Goal: Transaction & Acquisition: Obtain resource

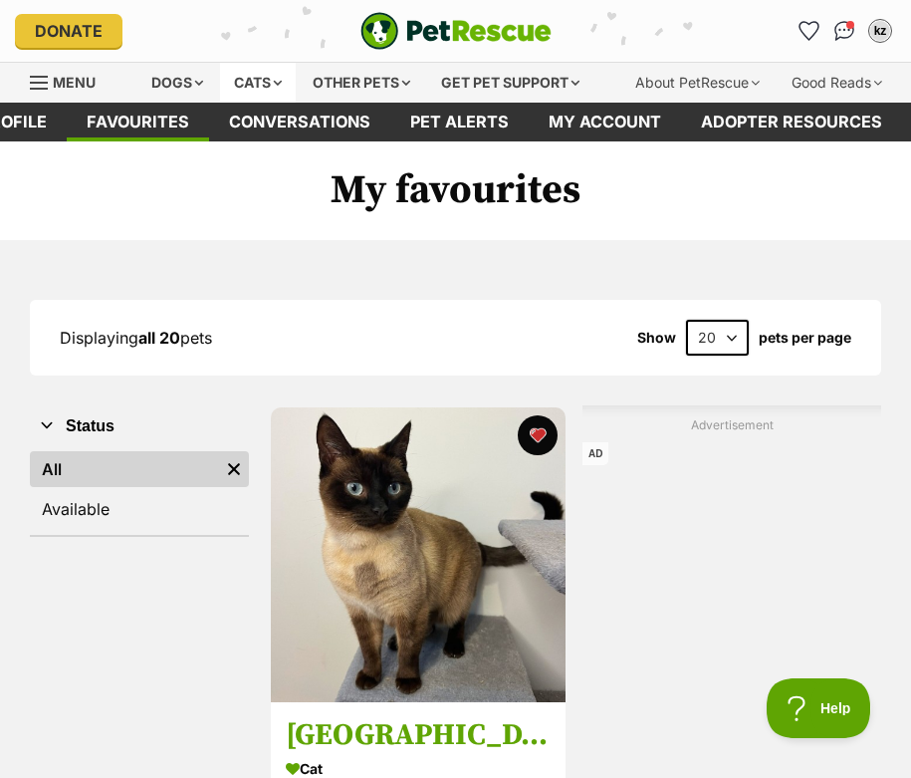
click at [221, 81] on div "Cats" at bounding box center [258, 83] width 76 height 40
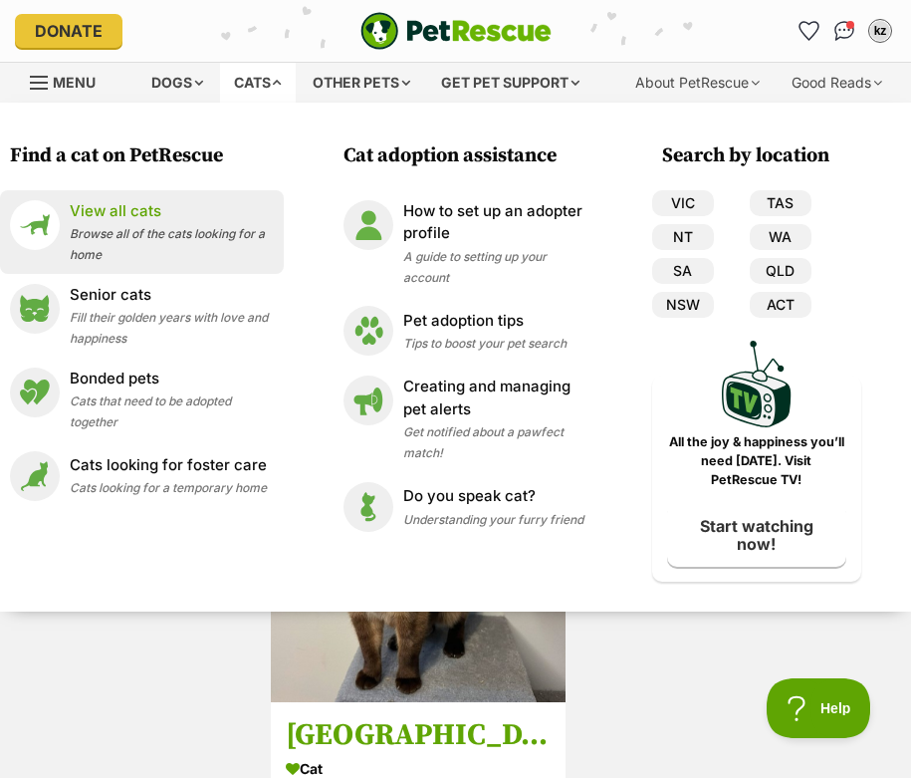
click at [142, 228] on span "Browse all of the cats looking for a home" at bounding box center [167, 244] width 195 height 36
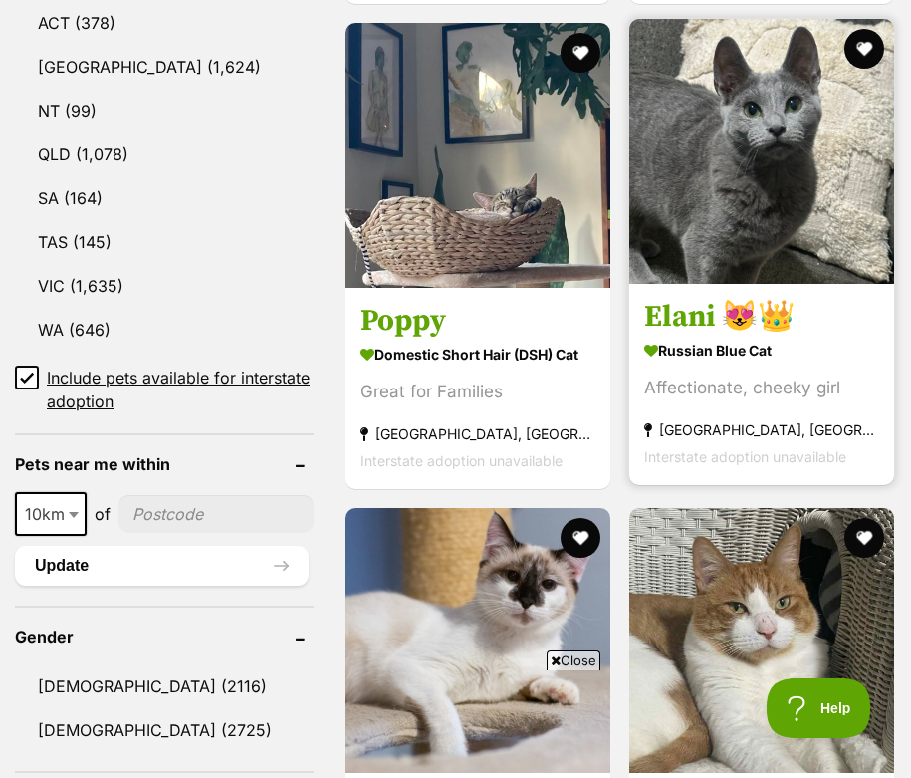
click at [704, 154] on img at bounding box center [761, 151] width 265 height 265
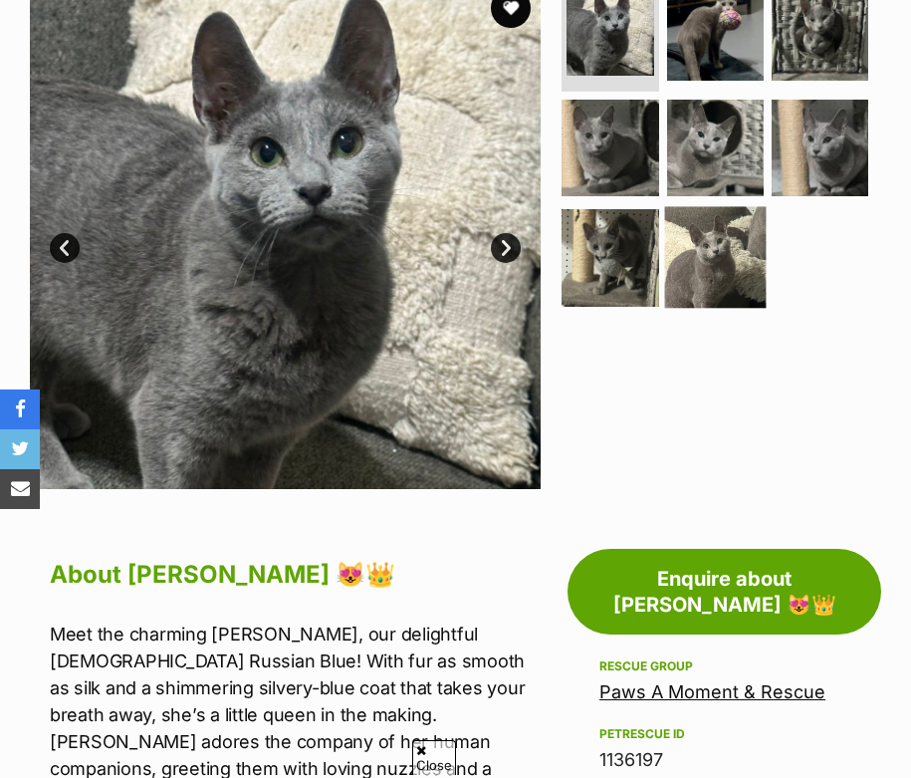
click at [690, 245] on img at bounding box center [715, 258] width 102 height 102
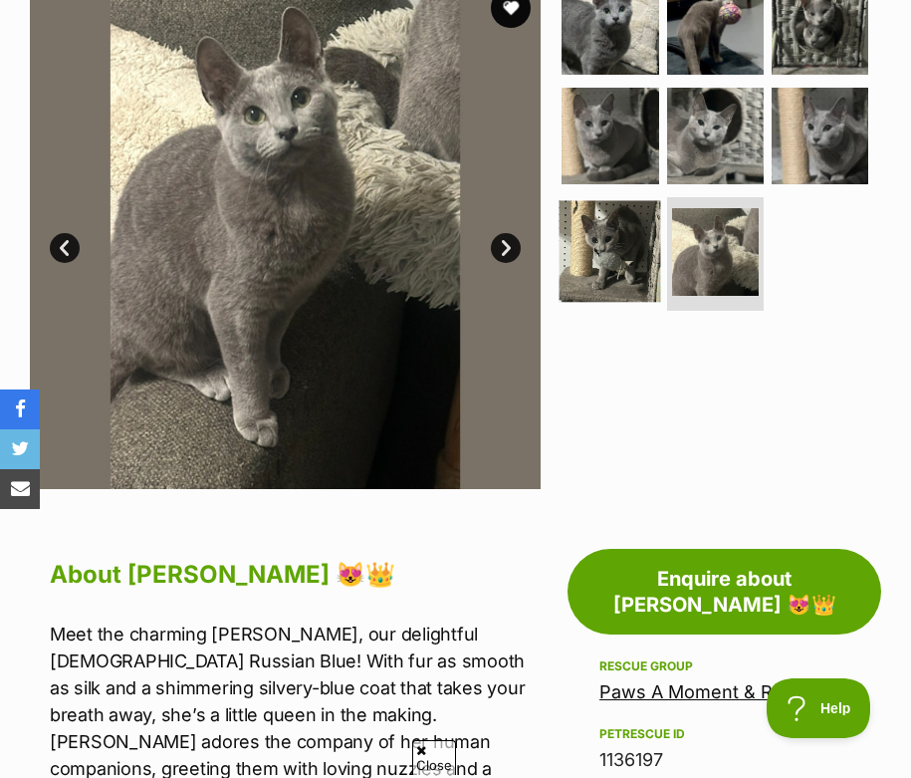
click at [634, 243] on img at bounding box center [611, 252] width 102 height 102
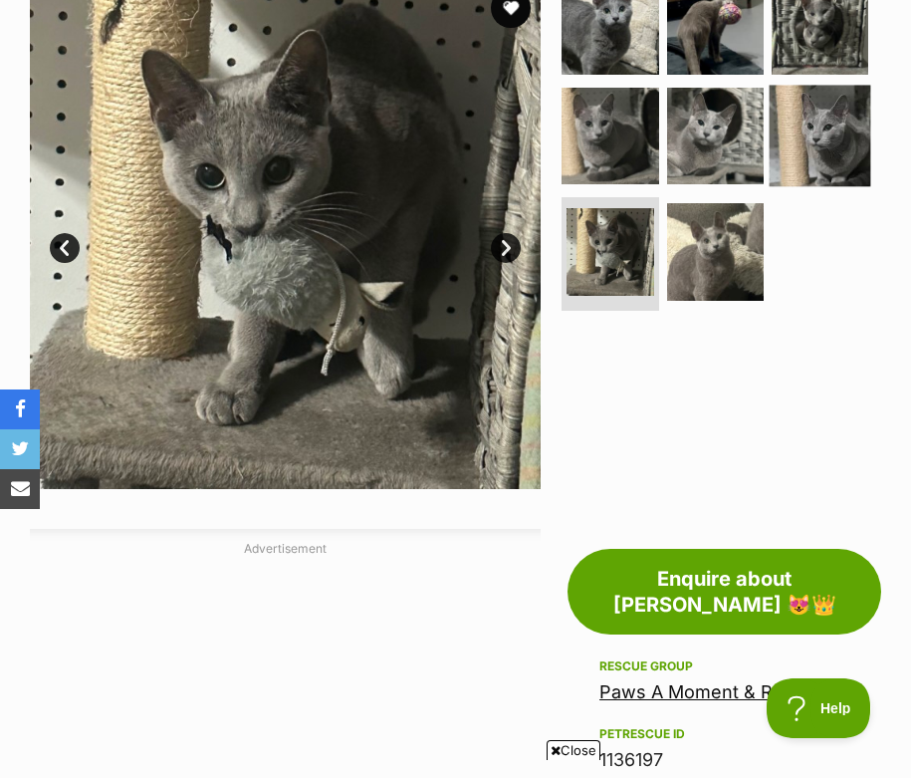
click at [846, 132] on img at bounding box center [821, 136] width 102 height 102
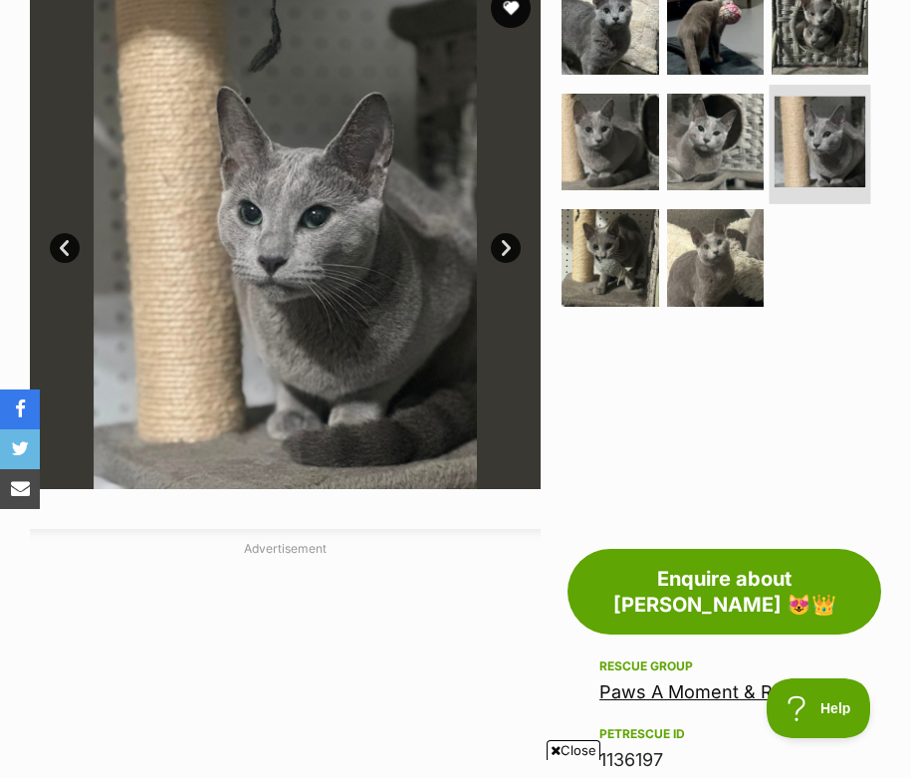
click at [790, 141] on img at bounding box center [821, 143] width 92 height 92
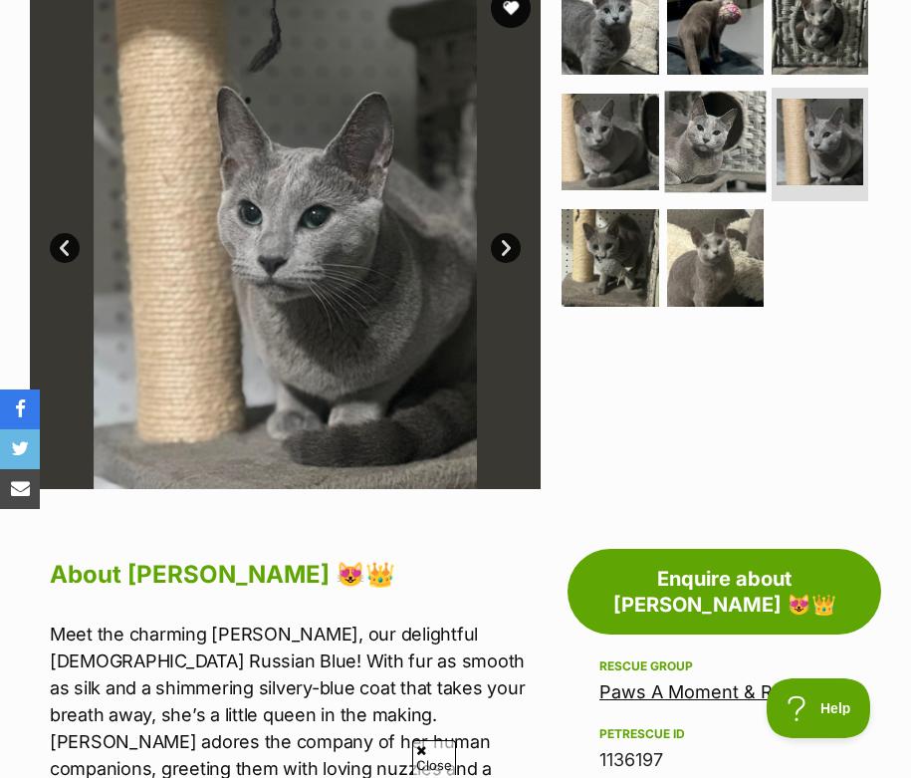
click at [756, 140] on img at bounding box center [715, 142] width 102 height 102
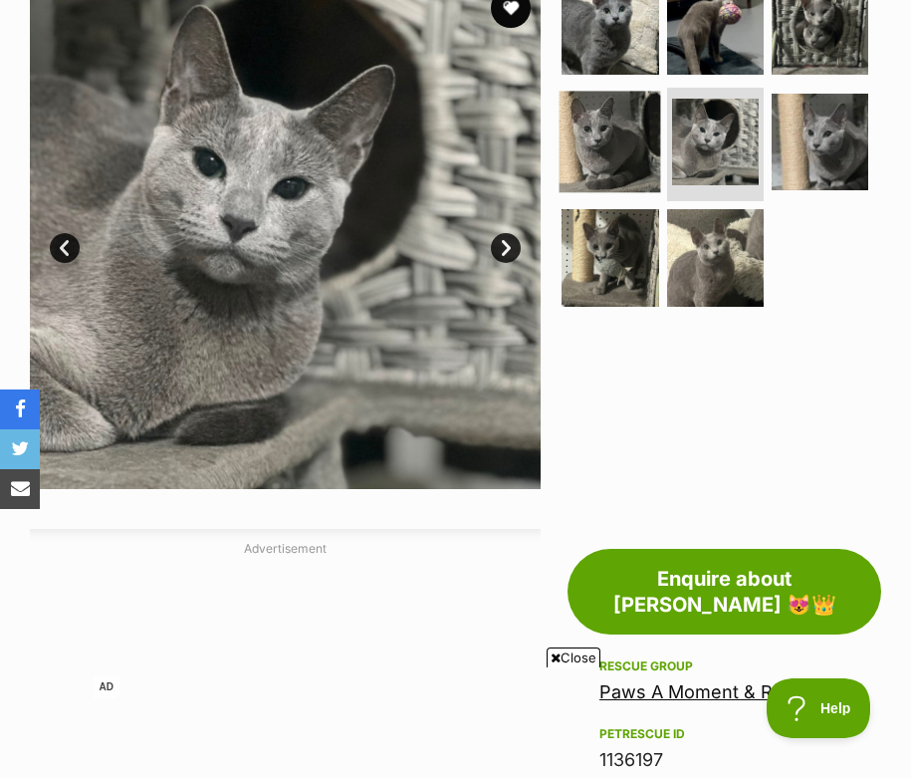
click at [606, 145] on img at bounding box center [611, 142] width 102 height 102
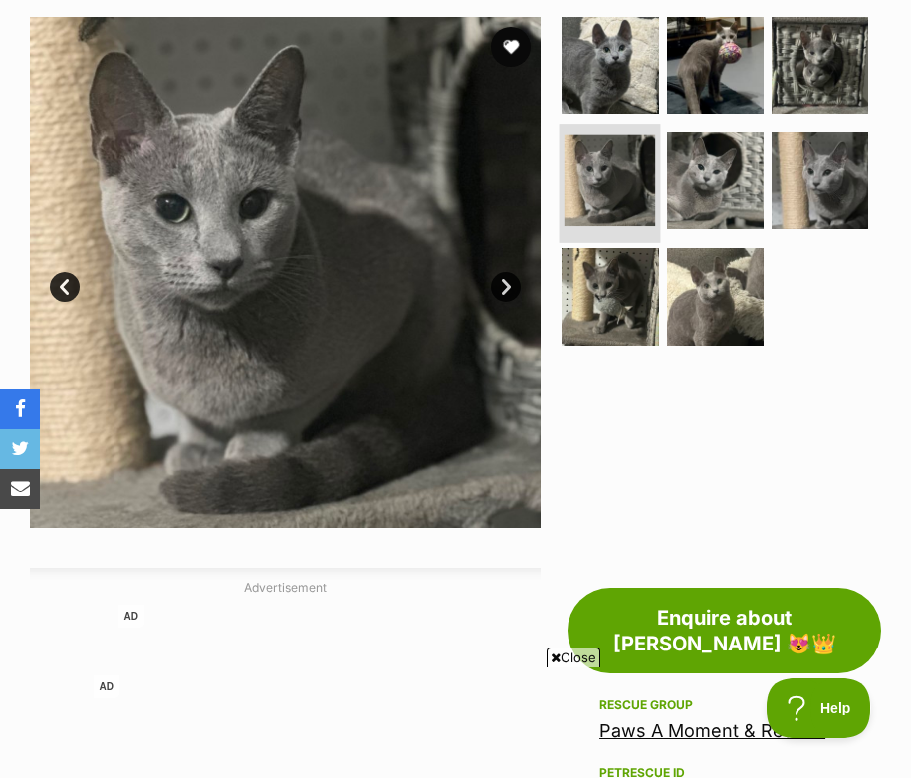
scroll to position [352, 0]
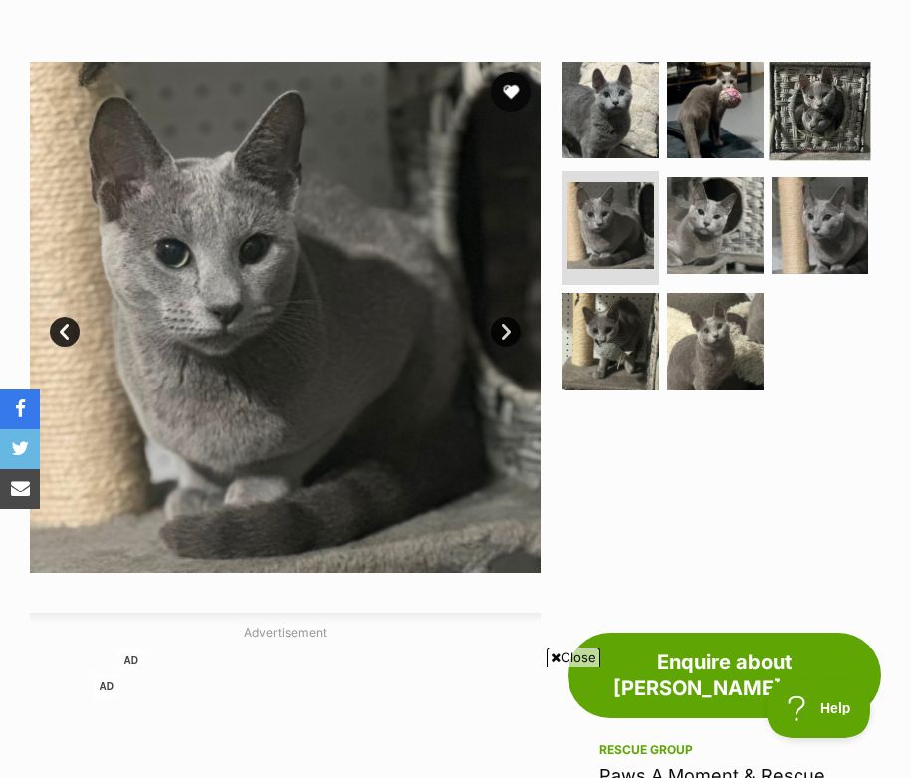
click at [823, 140] on img at bounding box center [821, 110] width 102 height 102
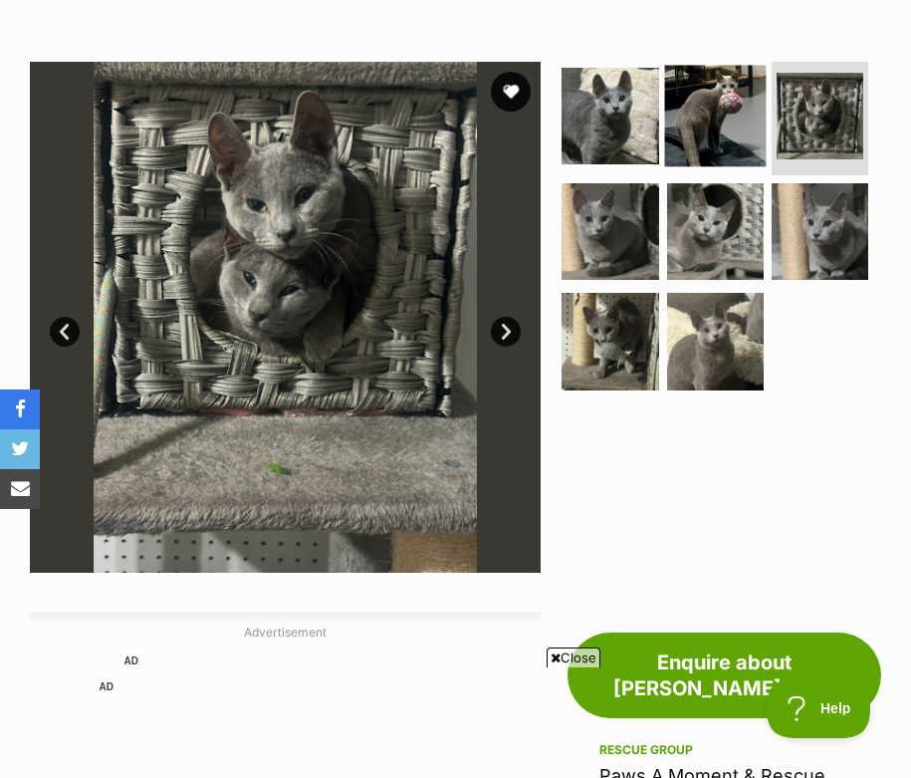
click at [724, 130] on img at bounding box center [715, 116] width 102 height 102
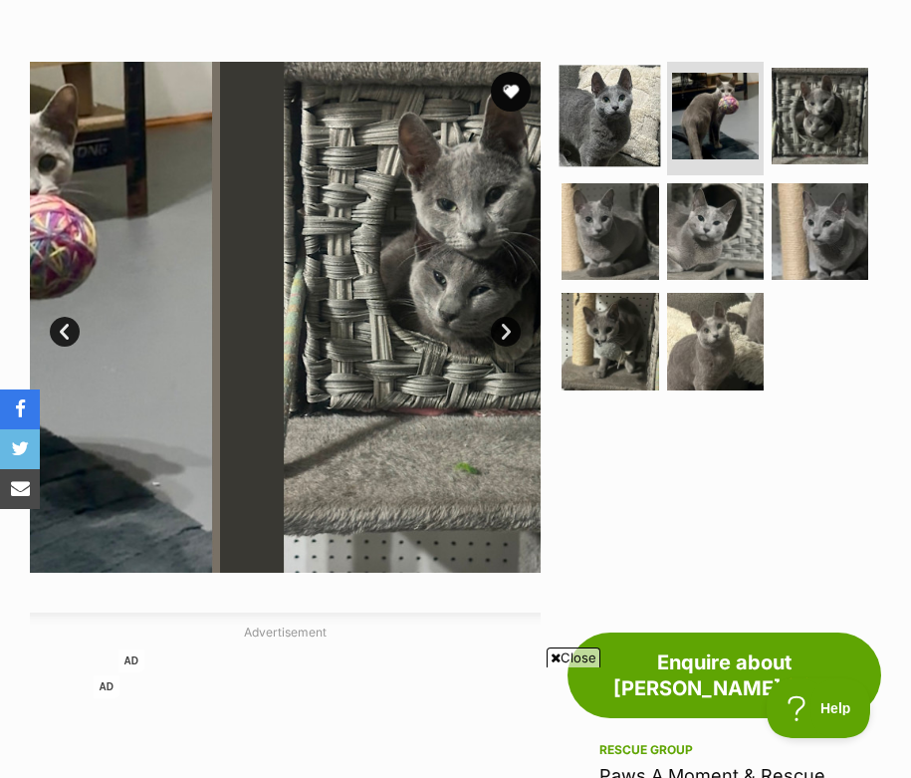
scroll to position [0, 0]
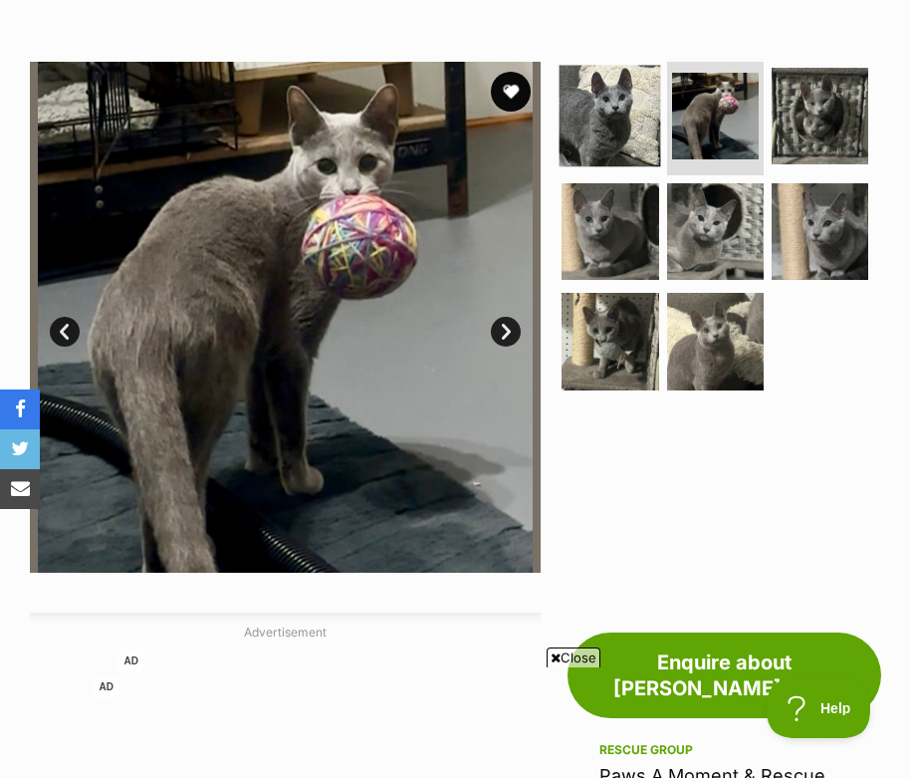
click at [611, 102] on img at bounding box center [611, 116] width 102 height 102
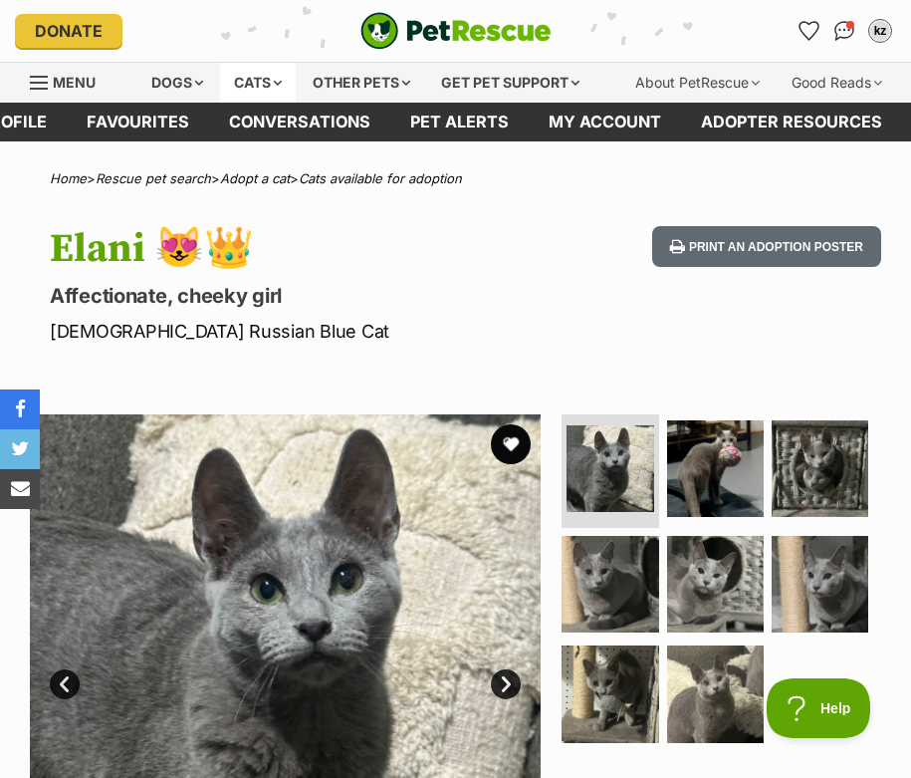
click at [245, 93] on div "Cats" at bounding box center [258, 83] width 76 height 40
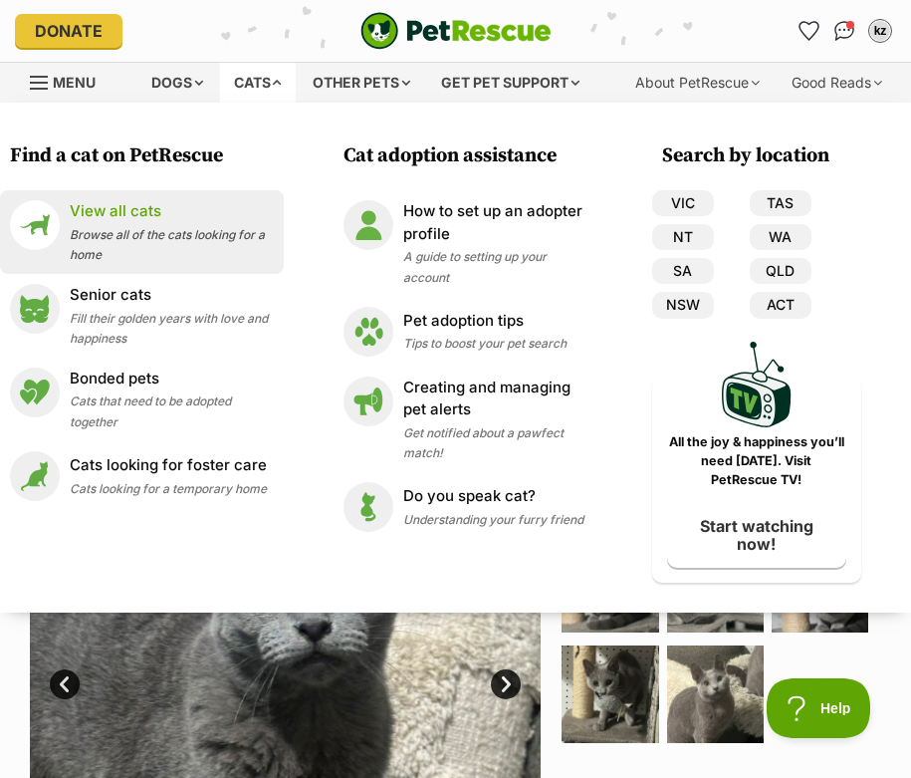
click at [130, 204] on p "View all cats" at bounding box center [172, 211] width 204 height 23
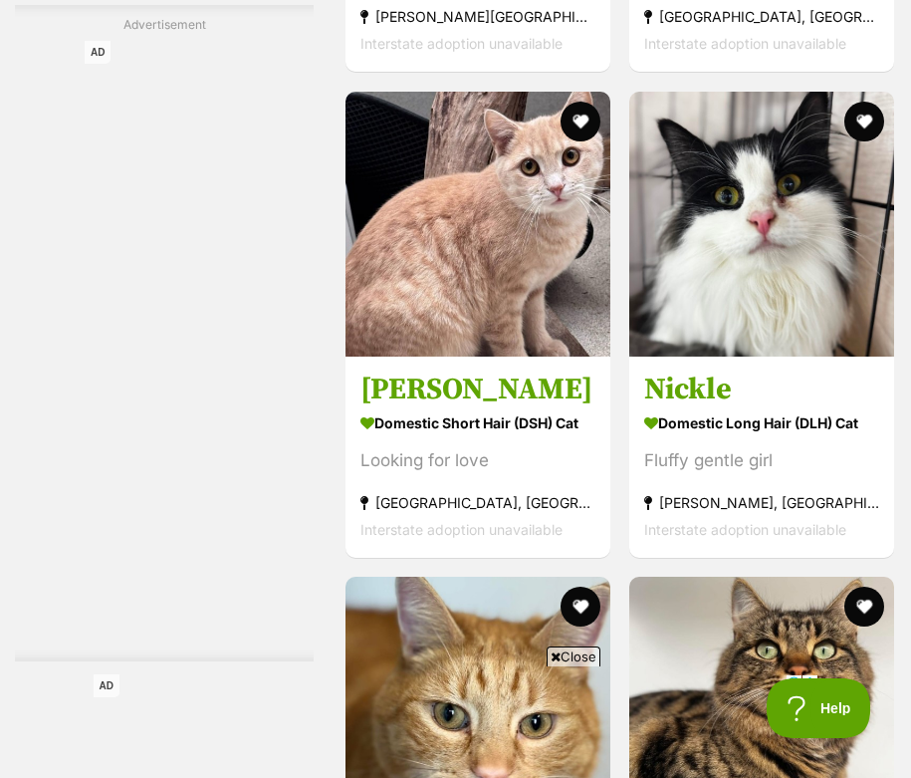
scroll to position [5142, 0]
